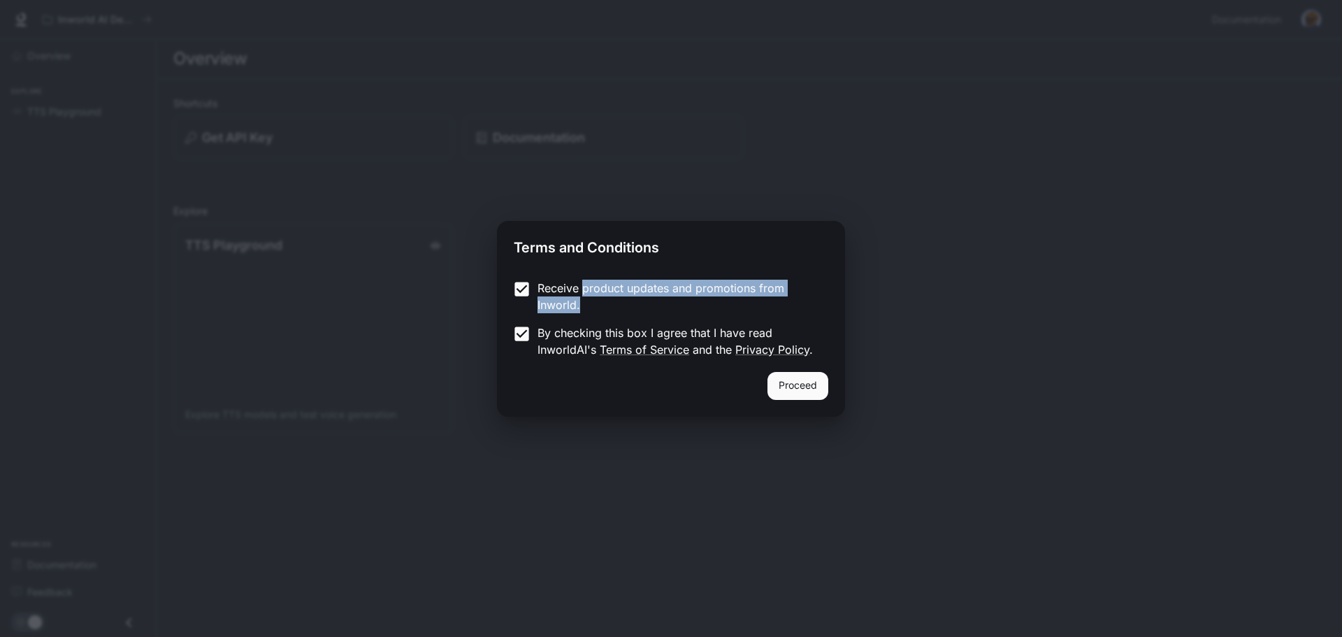
click at [789, 392] on button "Proceed" at bounding box center [798, 386] width 61 height 28
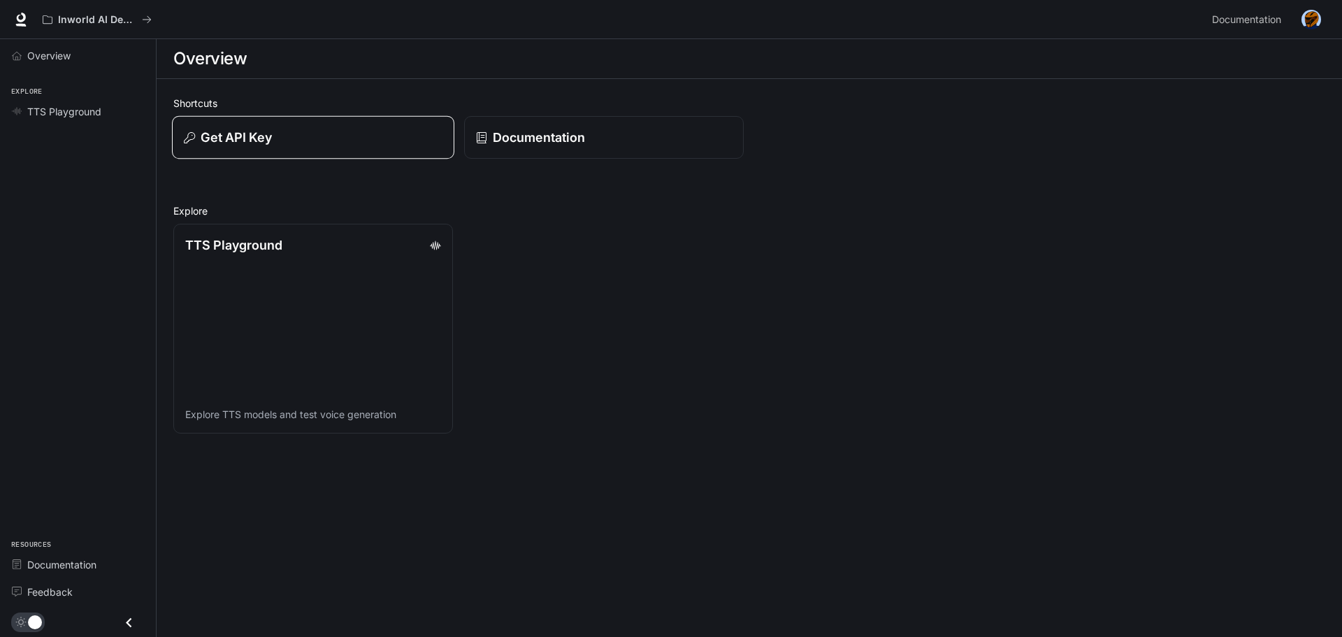
click at [413, 141] on div "Get API Key" at bounding box center [313, 137] width 259 height 19
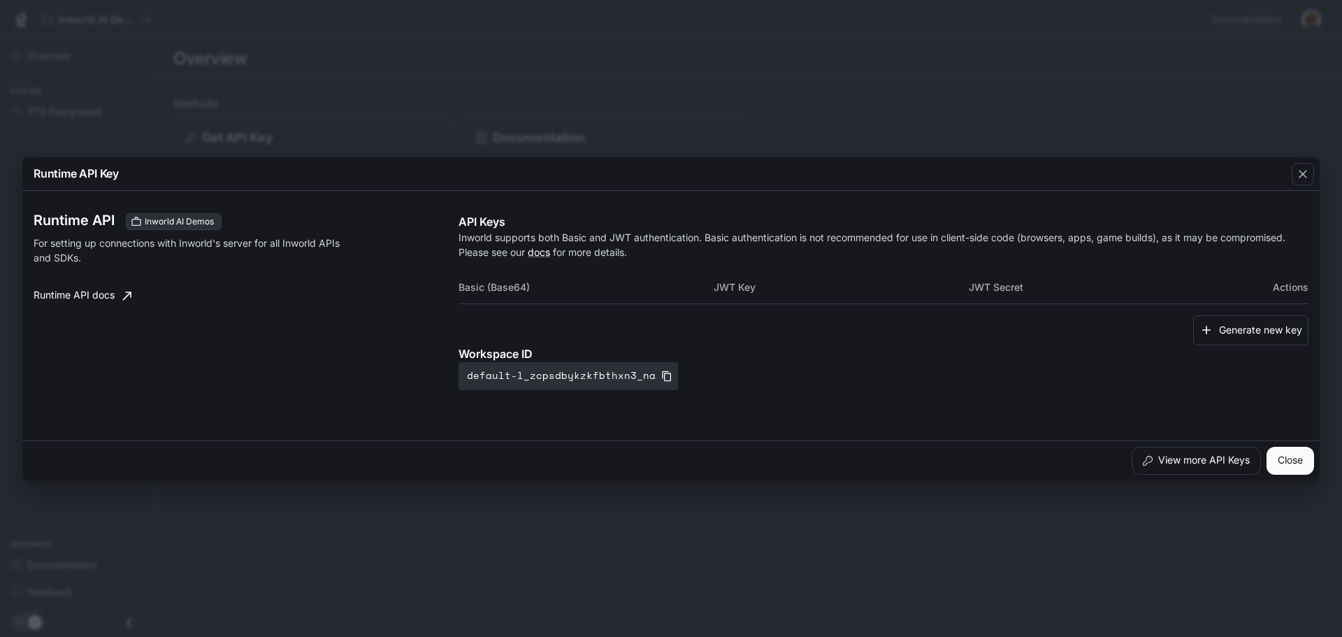
click at [847, 515] on div "Runtime API Key Runtime API Inworld AI Demos For setting up connections with In…" at bounding box center [671, 318] width 1342 height 637
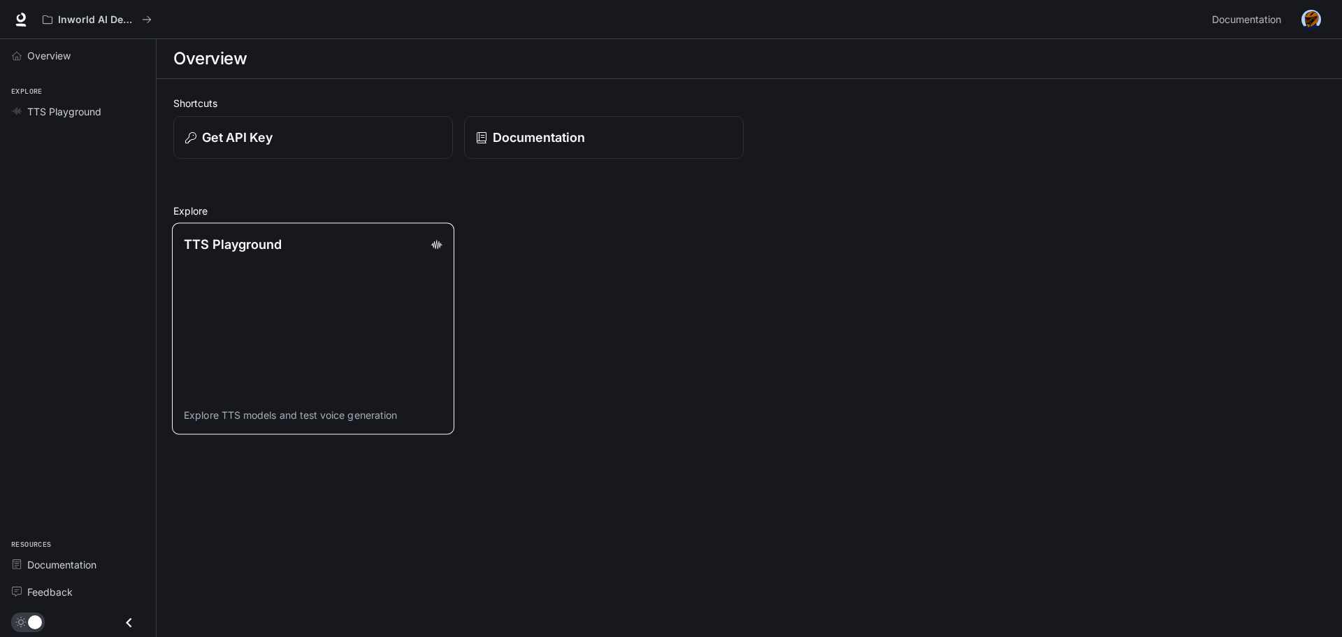
click at [398, 335] on link "TTS Playground Explore TTS models and test voice generation" at bounding box center [313, 329] width 282 height 212
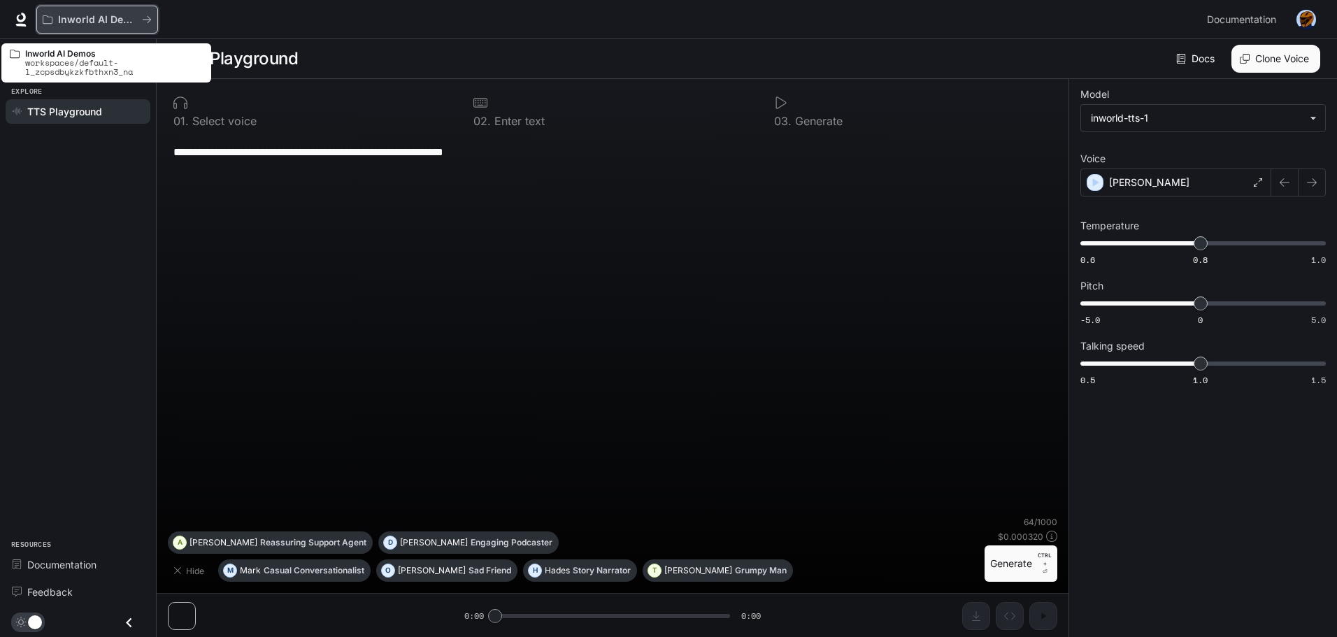
click at [150, 25] on div "Inworld AI Demos" at bounding box center [97, 20] width 109 height 12
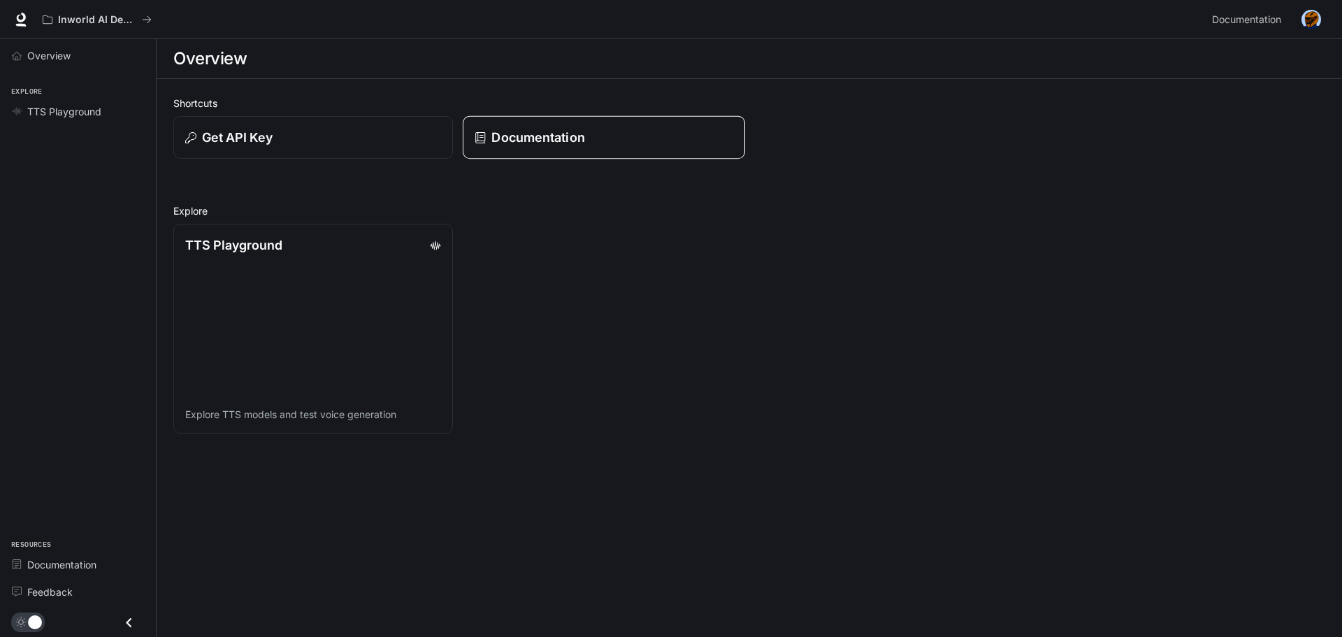
click at [619, 146] on div "Documentation" at bounding box center [604, 137] width 259 height 19
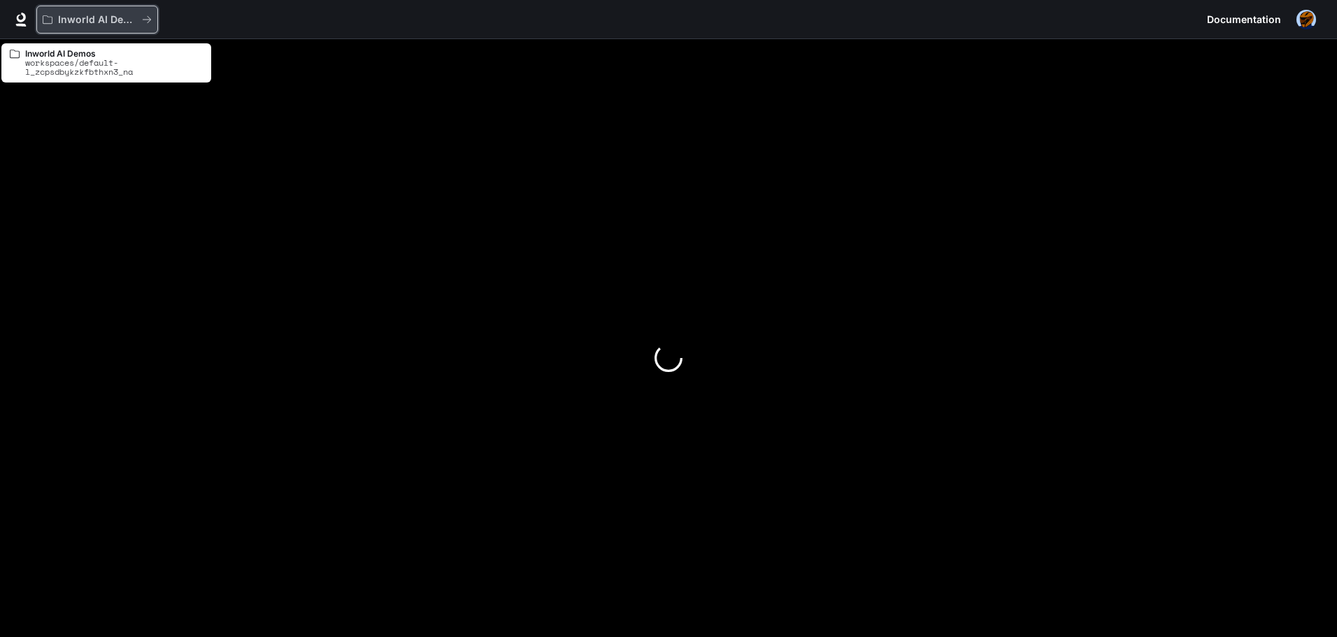
click at [99, 10] on button "Inworld AI Demos" at bounding box center [97, 20] width 122 height 28
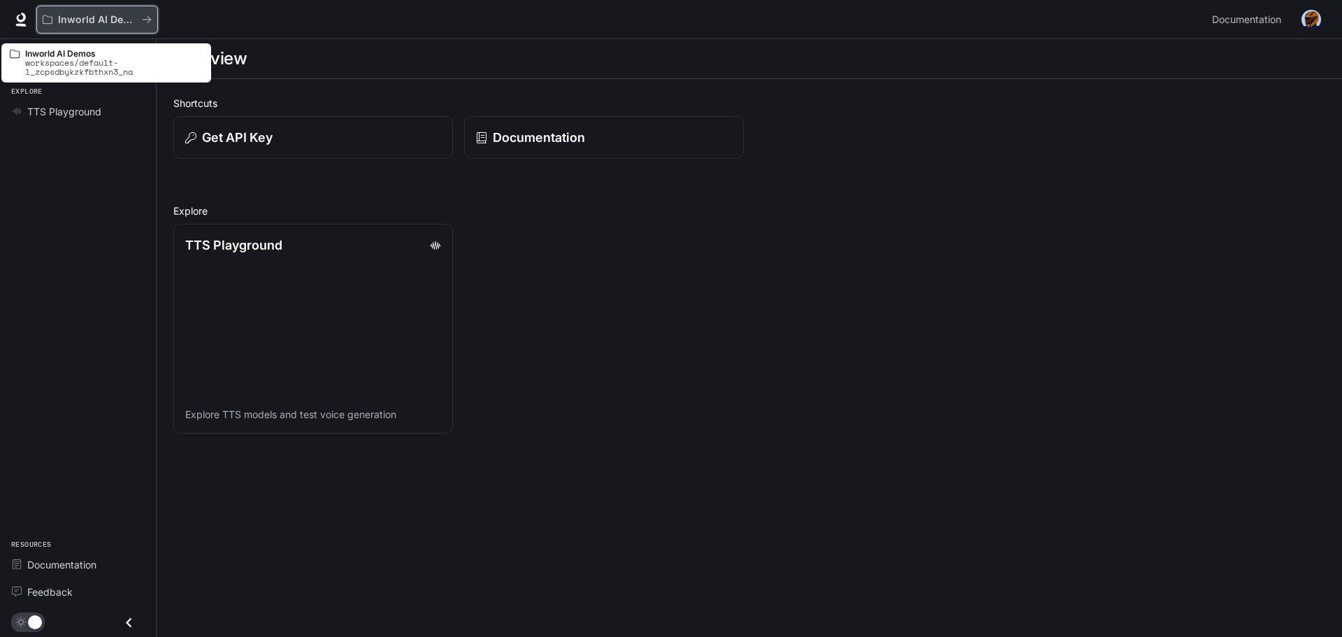
click at [78, 14] on p "Inworld AI Demos" at bounding box center [97, 20] width 78 height 12
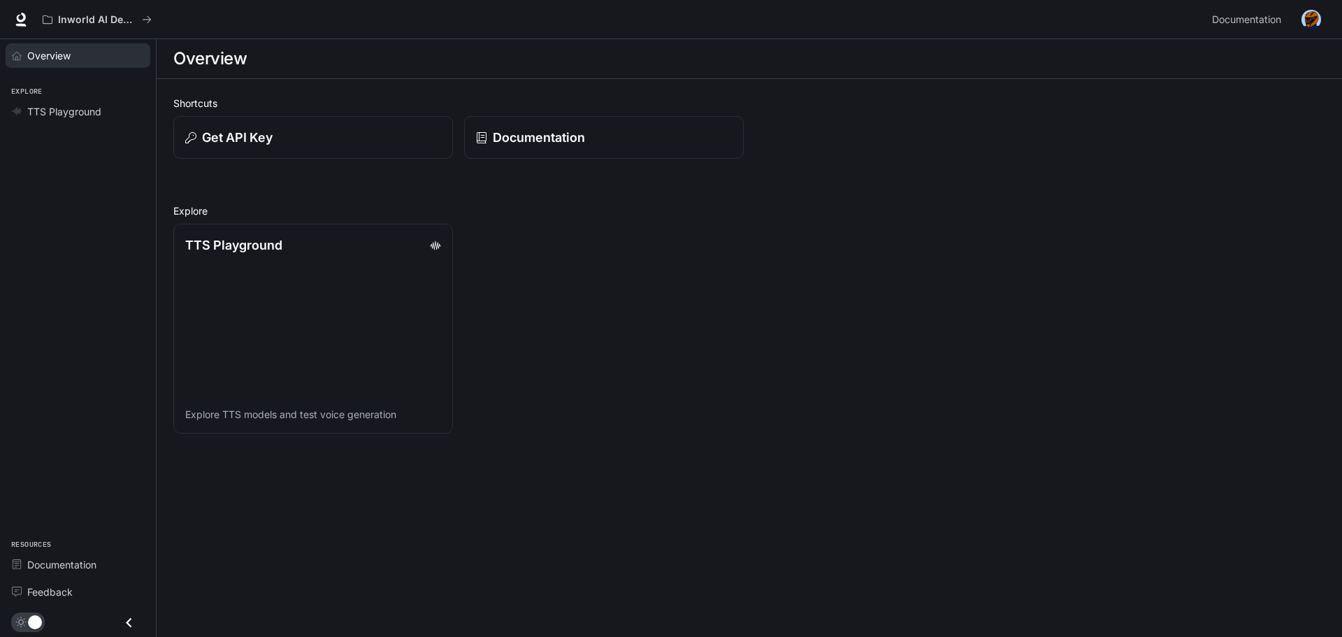
click at [84, 52] on div "Overview" at bounding box center [85, 55] width 117 height 15
